Goal: Task Accomplishment & Management: Complete application form

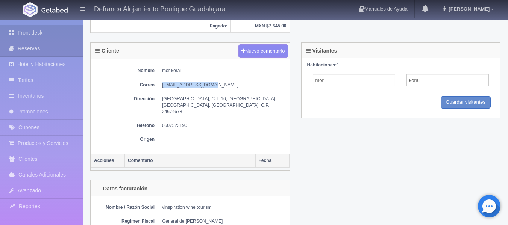
scroll to position [270, 0]
click at [40, 36] on link "Front desk" at bounding box center [41, 32] width 83 height 15
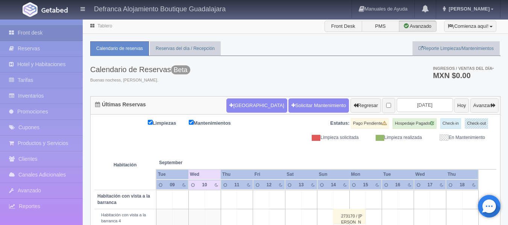
click at [105, 27] on link "Tablero" at bounding box center [104, 25] width 15 height 5
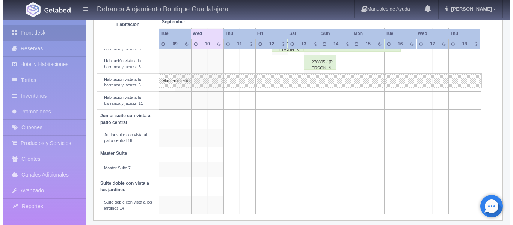
scroll to position [301, 0]
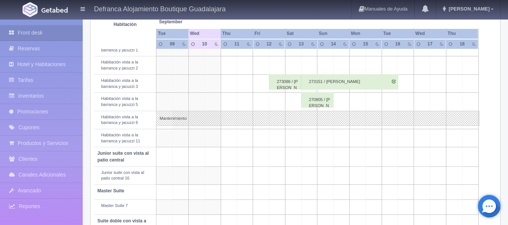
click at [281, 66] on td at bounding box center [277, 65] width 16 height 18
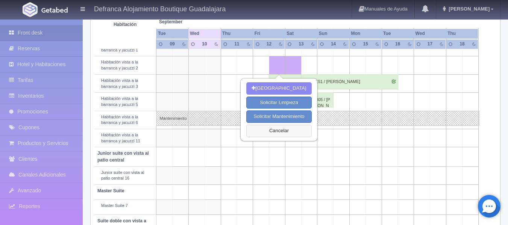
click at [282, 132] on button "Cancelar" at bounding box center [278, 131] width 65 height 12
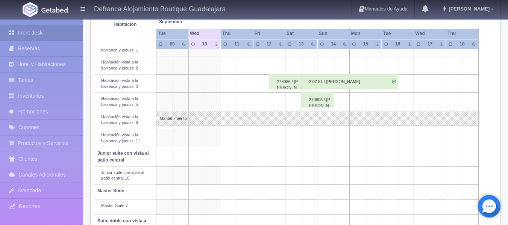
click at [309, 61] on td at bounding box center [309, 65] width 16 height 18
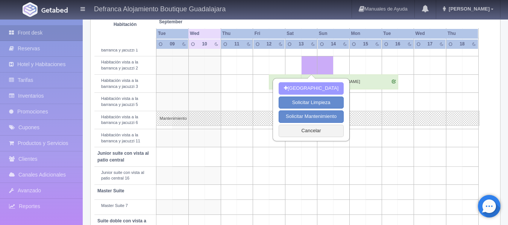
click at [309, 89] on button "[GEOGRAPHIC_DATA]" at bounding box center [311, 88] width 65 height 12
type input "[DATE]"
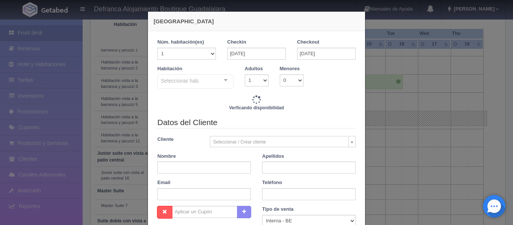
checkbox input "false"
type input "8395.00"
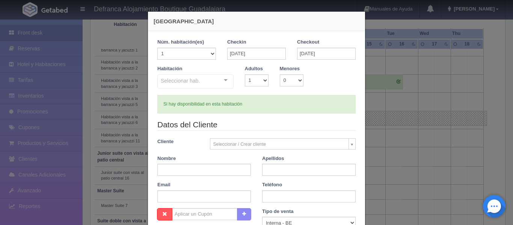
checkbox input "false"
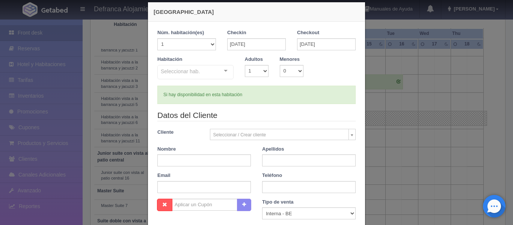
scroll to position [0, 0]
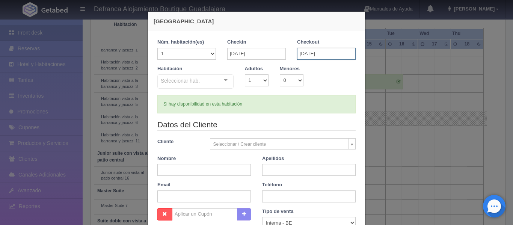
click at [335, 52] on input "[DATE]" at bounding box center [326, 54] width 59 height 12
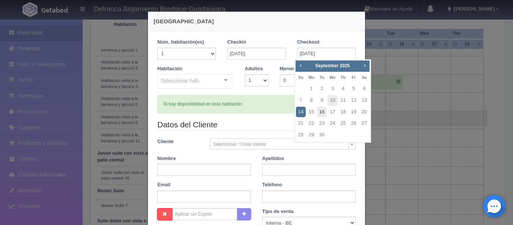
click at [322, 112] on link "16" at bounding box center [322, 112] width 10 height 11
type input "[DATE]"
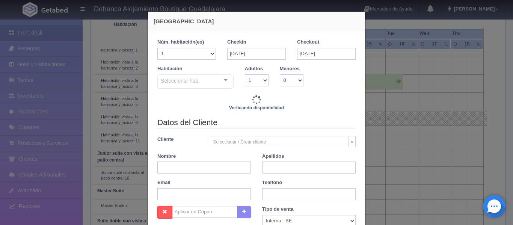
checkbox input "false"
type input "21815.00"
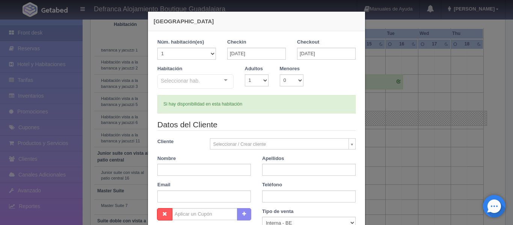
checkbox input "false"
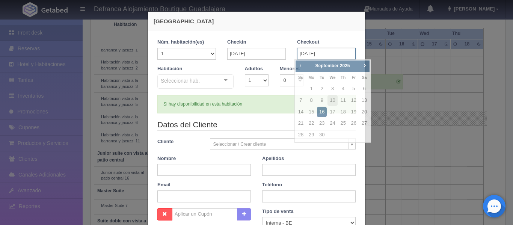
click at [329, 55] on input "[DATE]" at bounding box center [326, 54] width 59 height 12
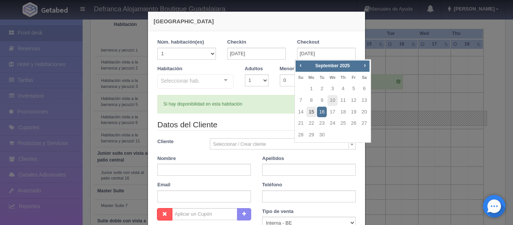
click at [312, 112] on link "15" at bounding box center [312, 112] width 10 height 11
type input "[DATE]"
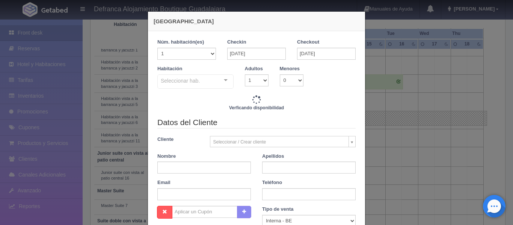
checkbox input "false"
type input "15105.00"
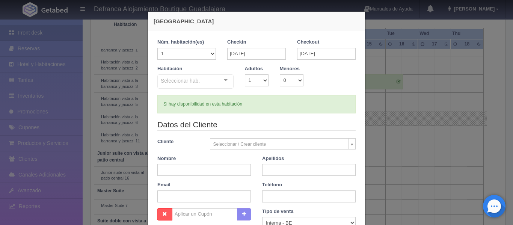
checkbox input "false"
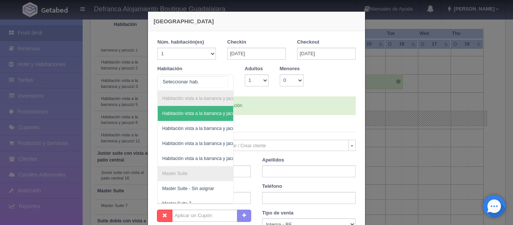
click at [224, 79] on div "Habitación vista a la barranca y jacuzzi Habitación vista a la barranca y jacuz…" at bounding box center [195, 82] width 76 height 17
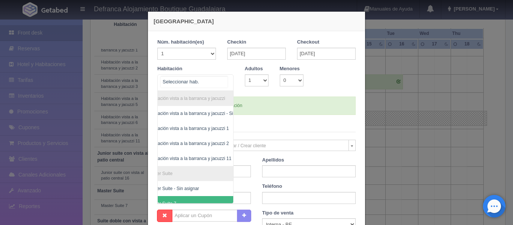
scroll to position [0, 44]
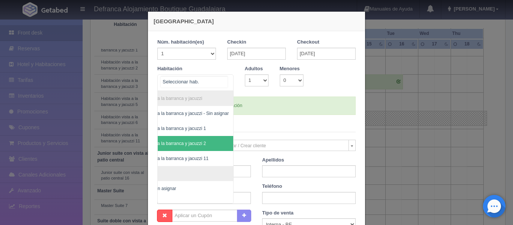
click at [187, 141] on span "Habitación vista a la barranca y jacuzzi 2" at bounding box center [165, 143] width 82 height 5
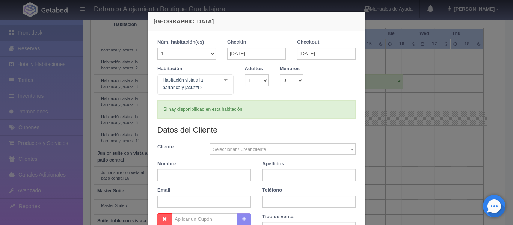
checkbox input "false"
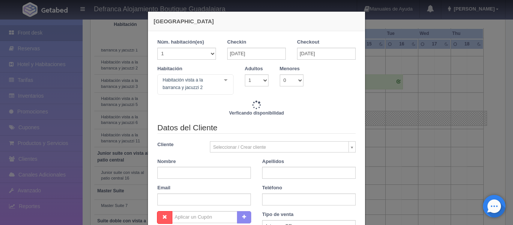
type input "15105.00"
checkbox input "false"
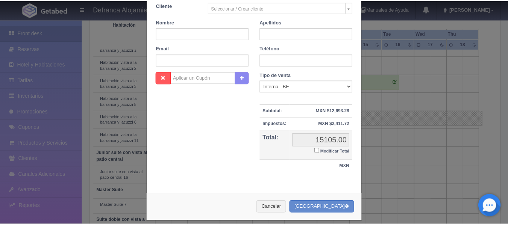
scroll to position [150, 0]
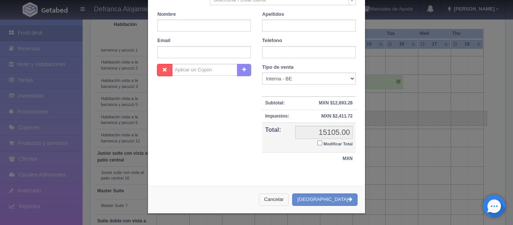
click at [288, 198] on button "Cancelar" at bounding box center [274, 200] width 30 height 12
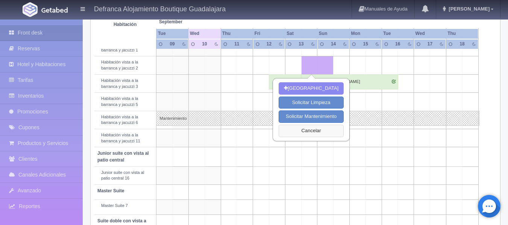
click at [315, 128] on button "Cancelar" at bounding box center [311, 131] width 65 height 12
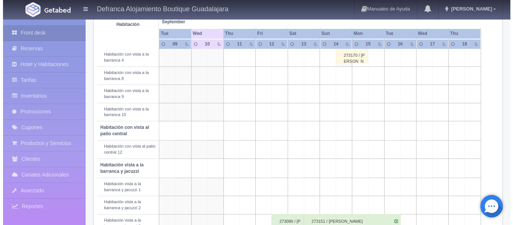
scroll to position [150, 0]
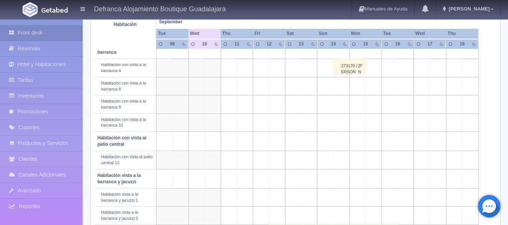
click at [309, 84] on td at bounding box center [309, 86] width 16 height 18
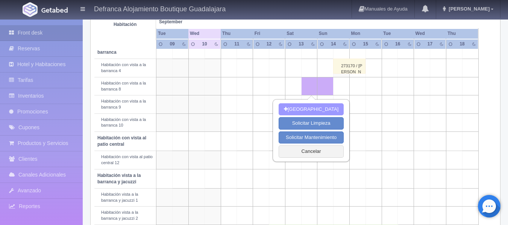
click at [304, 107] on button "[GEOGRAPHIC_DATA]" at bounding box center [311, 109] width 65 height 12
type input "[DATE]"
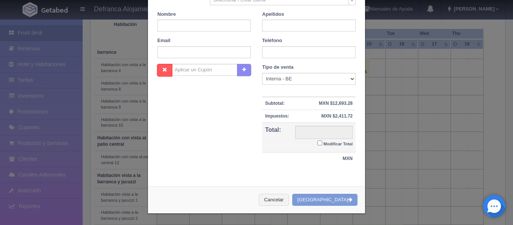
scroll to position [147, 0]
checkbox input "false"
type input "7645.00"
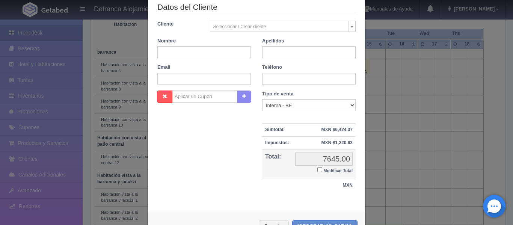
scroll to position [110, 0]
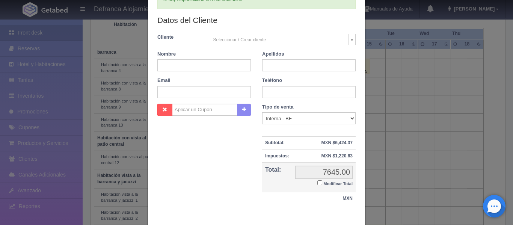
checkbox input "false"
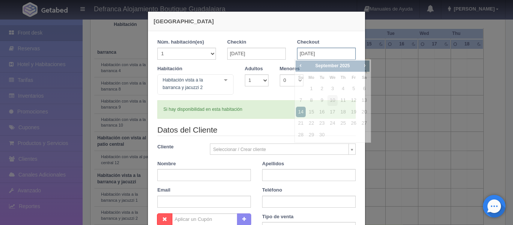
click at [341, 53] on input "[DATE]" at bounding box center [326, 54] width 59 height 12
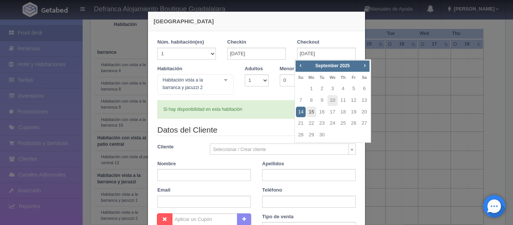
click at [313, 110] on link "15" at bounding box center [312, 112] width 10 height 11
type input "[DATE]"
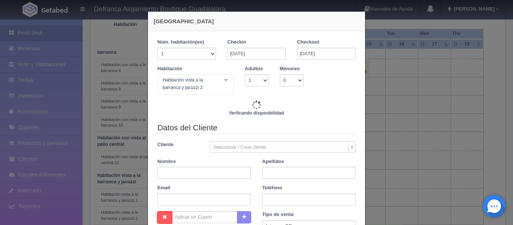
checkbox input "false"
type input "13755.00"
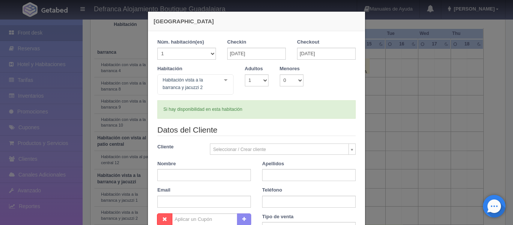
checkbox input "false"
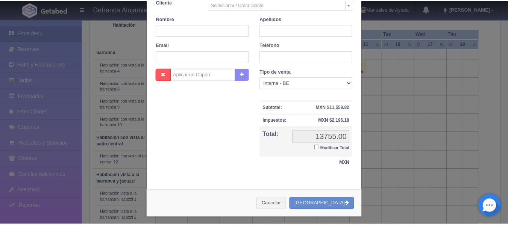
scroll to position [150, 0]
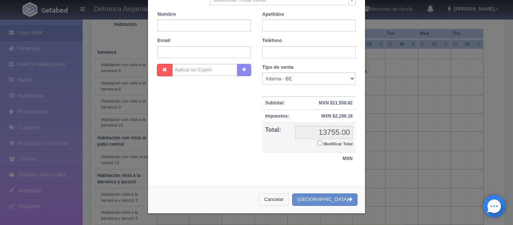
click at [289, 199] on button "Cancelar" at bounding box center [274, 200] width 30 height 12
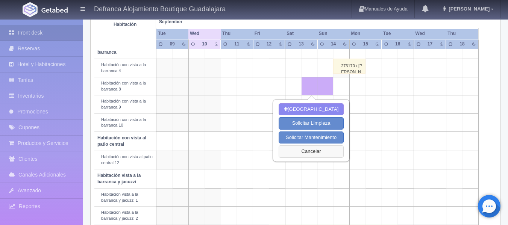
click at [310, 149] on button "Cancelar" at bounding box center [311, 151] width 65 height 12
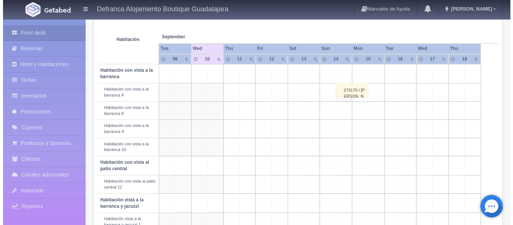
scroll to position [113, 0]
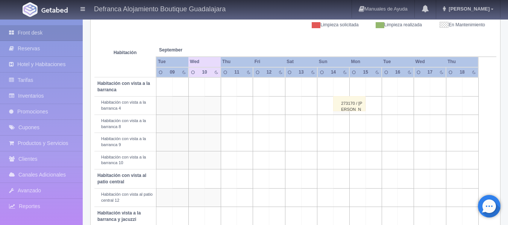
click at [309, 122] on td at bounding box center [309, 124] width 16 height 18
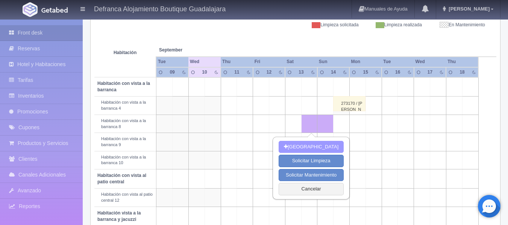
click at [309, 146] on button "[GEOGRAPHIC_DATA]" at bounding box center [311, 147] width 65 height 12
type input "[DATE]"
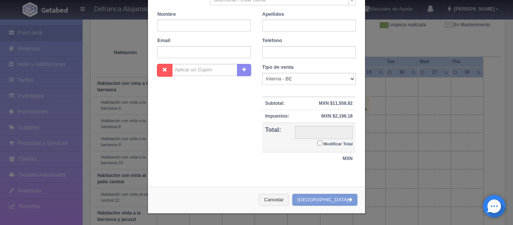
scroll to position [147, 0]
checkbox input "false"
type input "7645.00"
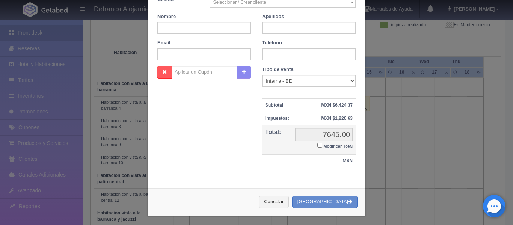
checkbox input "false"
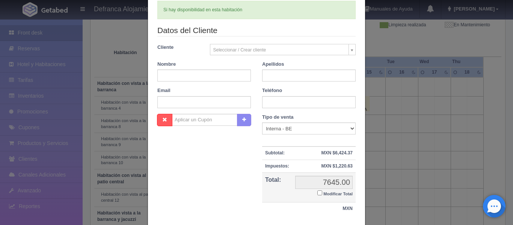
scroll to position [0, 0]
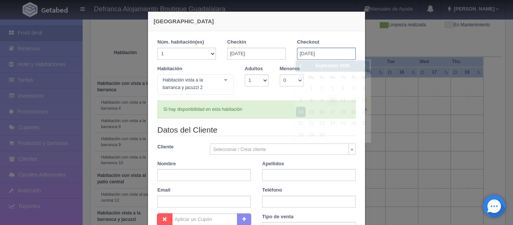
click at [340, 53] on input "[DATE]" at bounding box center [326, 54] width 59 height 12
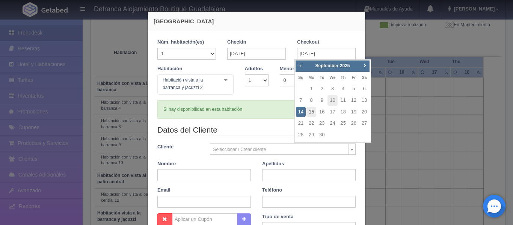
click at [314, 112] on link "15" at bounding box center [312, 112] width 10 height 11
type input "[DATE]"
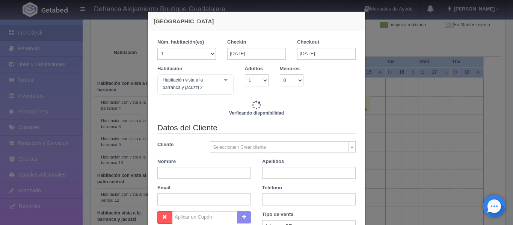
checkbox input "false"
type input "13755.00"
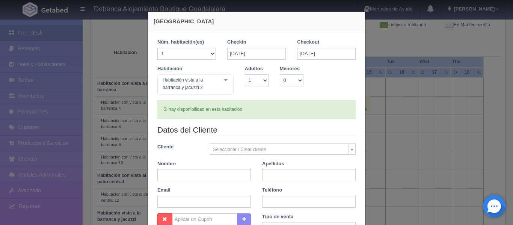
checkbox input "false"
click at [220, 79] on div "Habitación vista a la barranca y jacuzzi 2 Habitación vista a la barranca y jac…" at bounding box center [195, 84] width 76 height 20
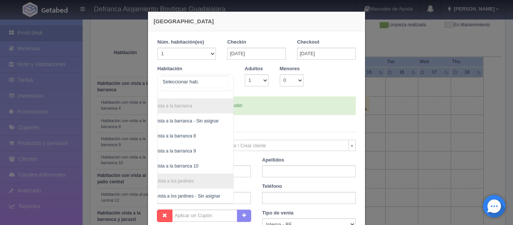
scroll to position [150, 44]
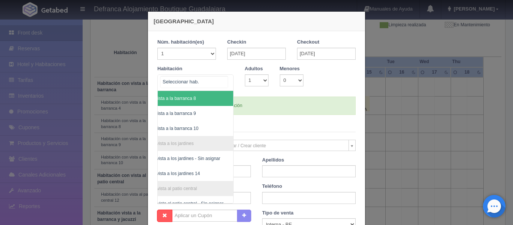
click at [210, 98] on span "Habitación con vista a la barranca 8" at bounding box center [177, 98] width 114 height 15
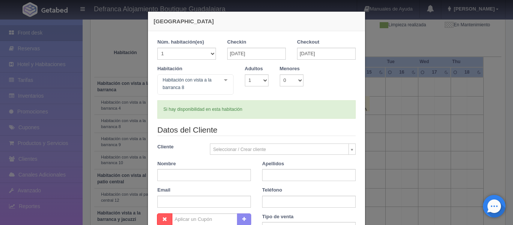
checkbox input "false"
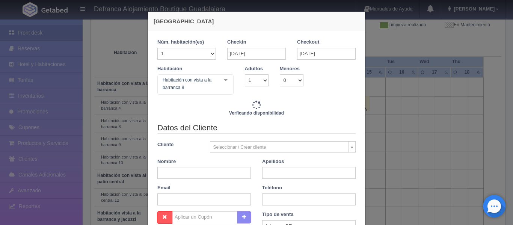
type input "13755.00"
checkbox input "false"
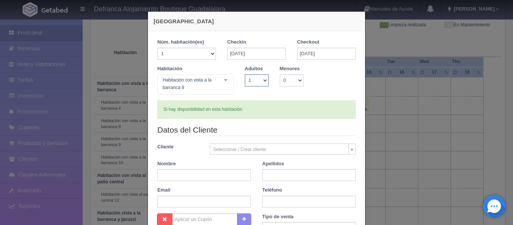
click at [262, 80] on select "1 2 3 4 5 6 7 8 9 10" at bounding box center [257, 80] width 24 height 12
select select "2"
click at [245, 74] on select "1 2 3 4 5 6 7 8 9 10" at bounding box center [257, 80] width 24 height 12
checkbox input "false"
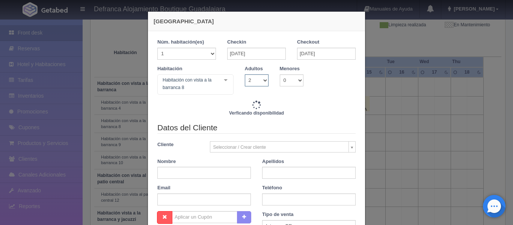
type input "13755.00"
checkbox input "false"
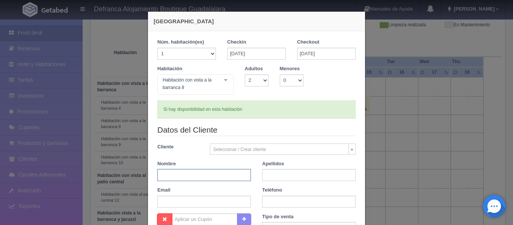
click at [215, 176] on input "text" at bounding box center [204, 175] width 94 height 12
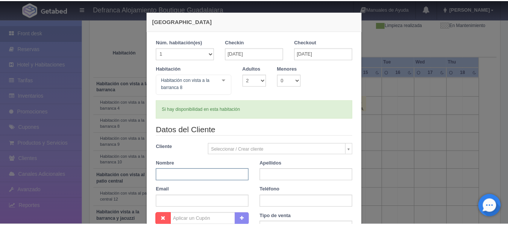
scroll to position [150, 0]
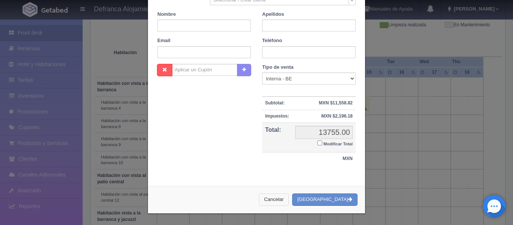
click at [289, 195] on button "Cancelar" at bounding box center [274, 200] width 30 height 12
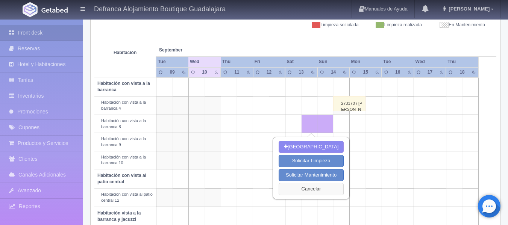
click at [308, 189] on button "Cancelar" at bounding box center [311, 189] width 65 height 12
